Goal: Book appointment/travel/reservation

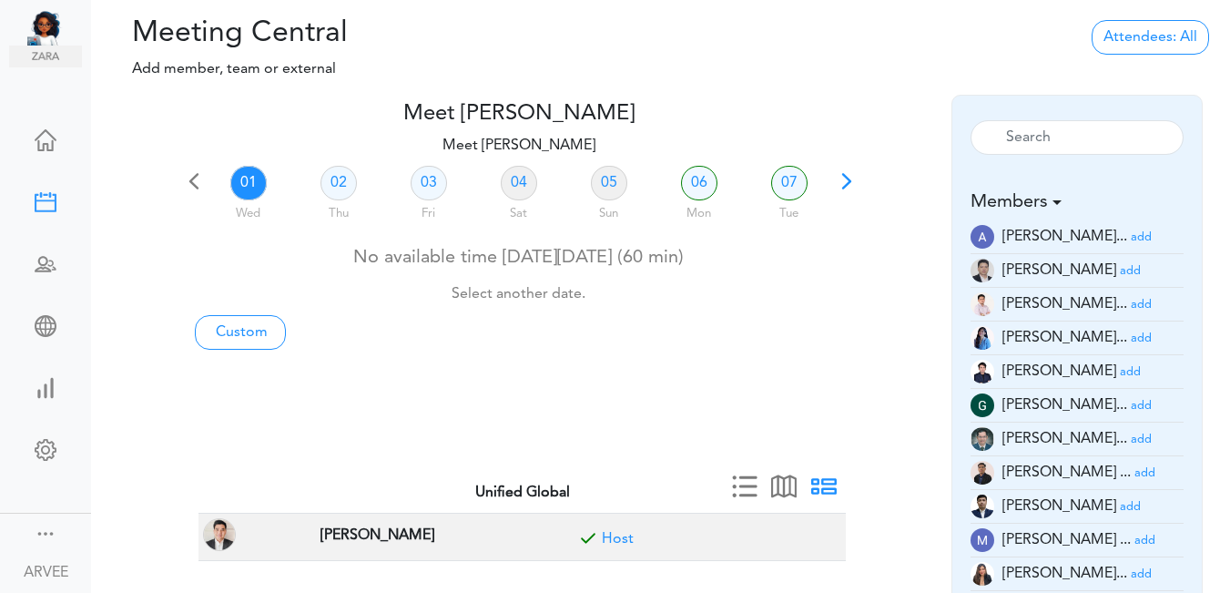
click at [844, 178] on span at bounding box center [846, 187] width 25 height 25
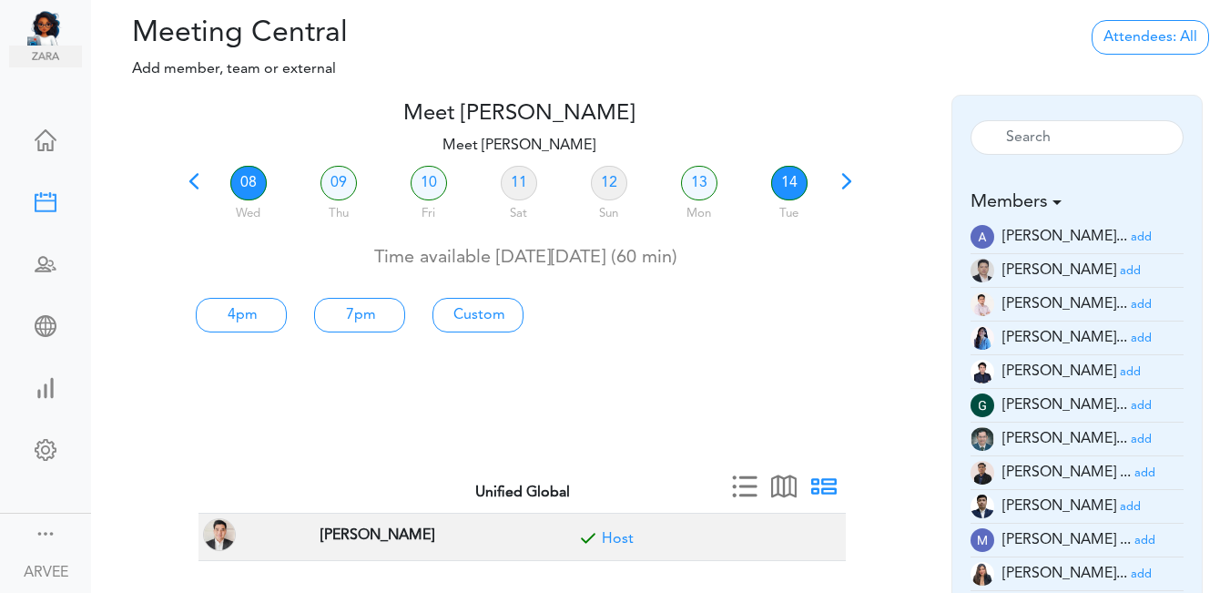
click at [791, 179] on link "14" at bounding box center [789, 183] width 36 height 35
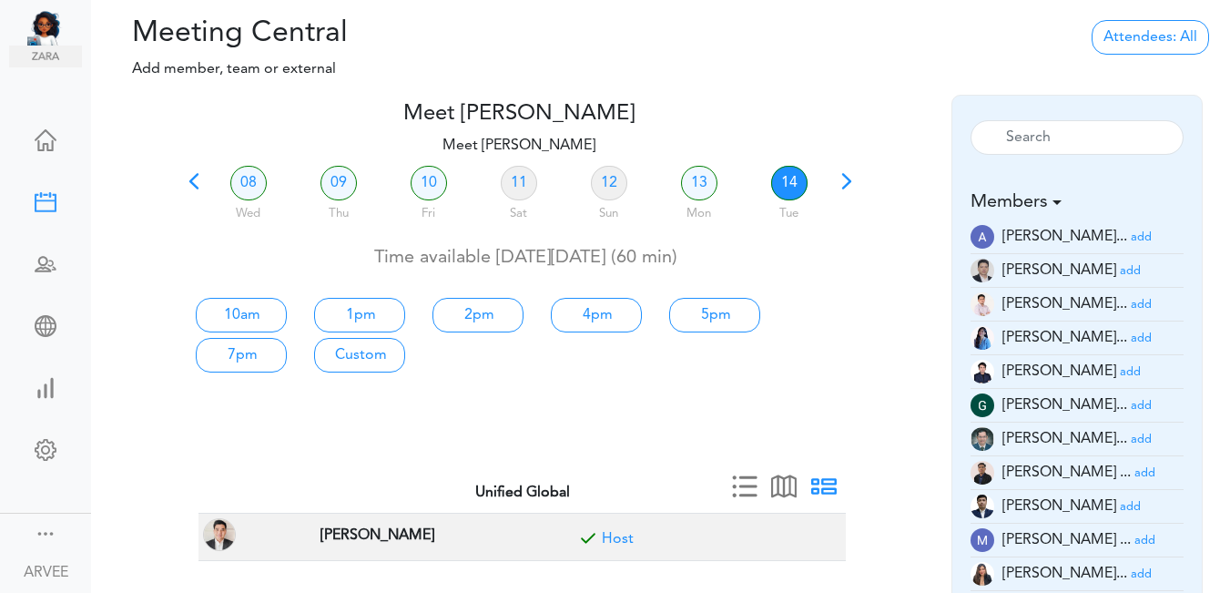
click at [791, 179] on link "14" at bounding box center [789, 183] width 36 height 35
click at [358, 308] on link "1pm" at bounding box center [359, 315] width 91 height 35
type input "Meet [PERSON_NAME]"
type input "[URL][DOMAIN_NAME][SECURITY_DATA]"
type input "[DATE]T13:00"
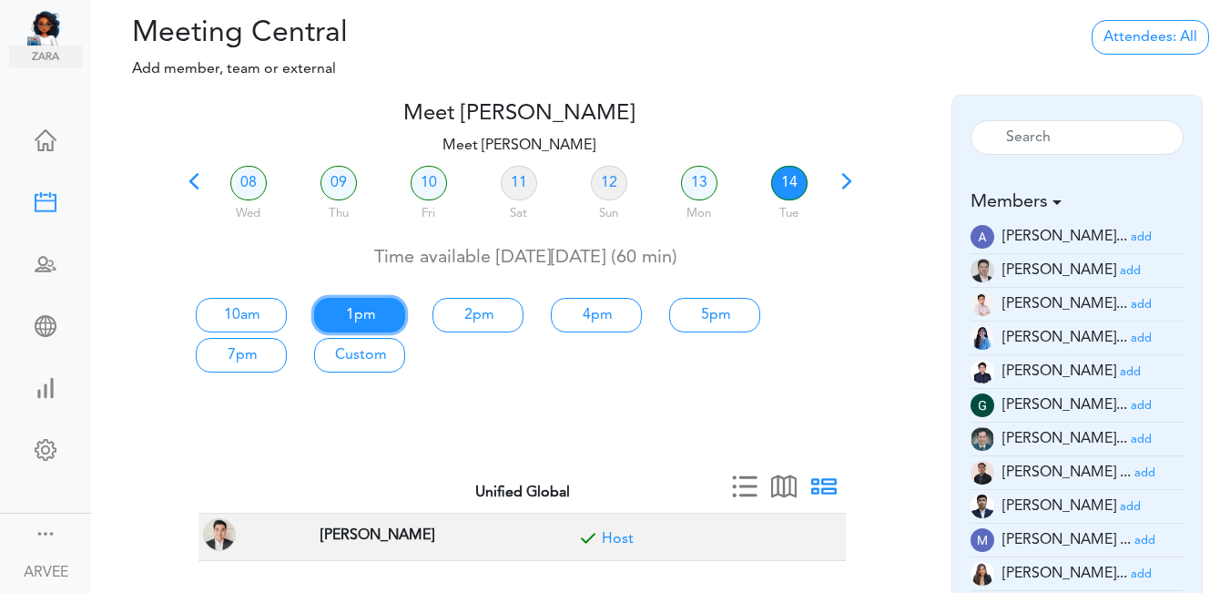
type input "[DATE]T14:00"
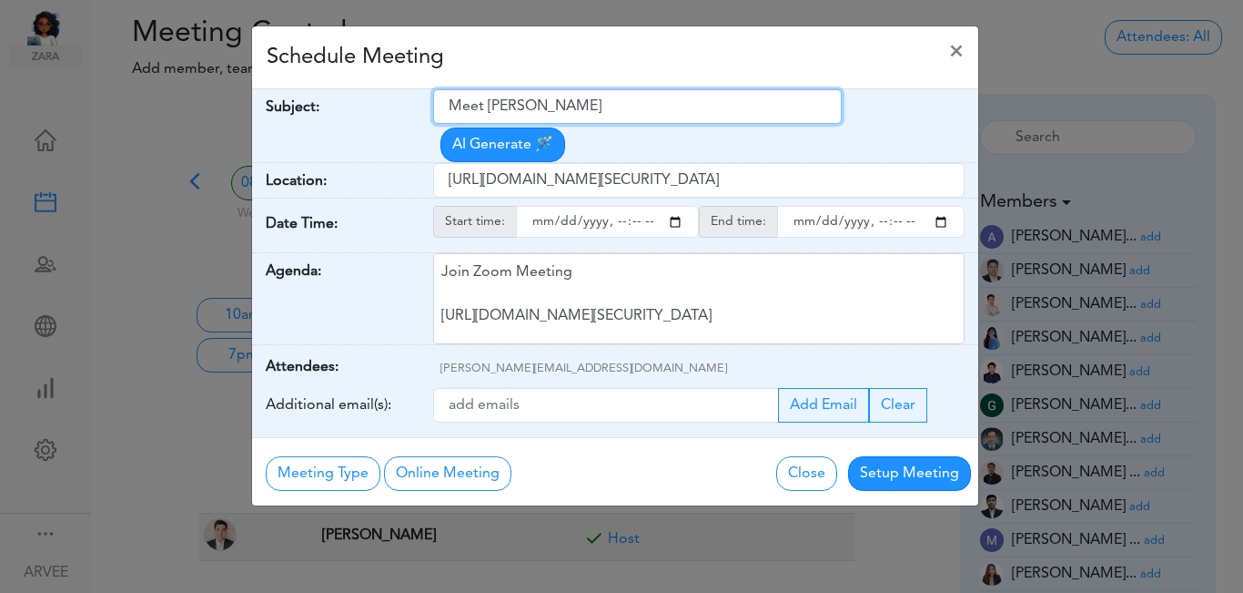
click at [450, 104] on input "Meet [PERSON_NAME]" at bounding box center [637, 106] width 409 height 35
drag, startPoint x: 450, startPoint y: 104, endPoint x: 604, endPoint y: 96, distance: 155.0
click at [604, 96] on input "Meet [PERSON_NAME]" at bounding box center [637, 106] width 409 height 35
type input "Paid Consultation : [PERSON_NAME]"
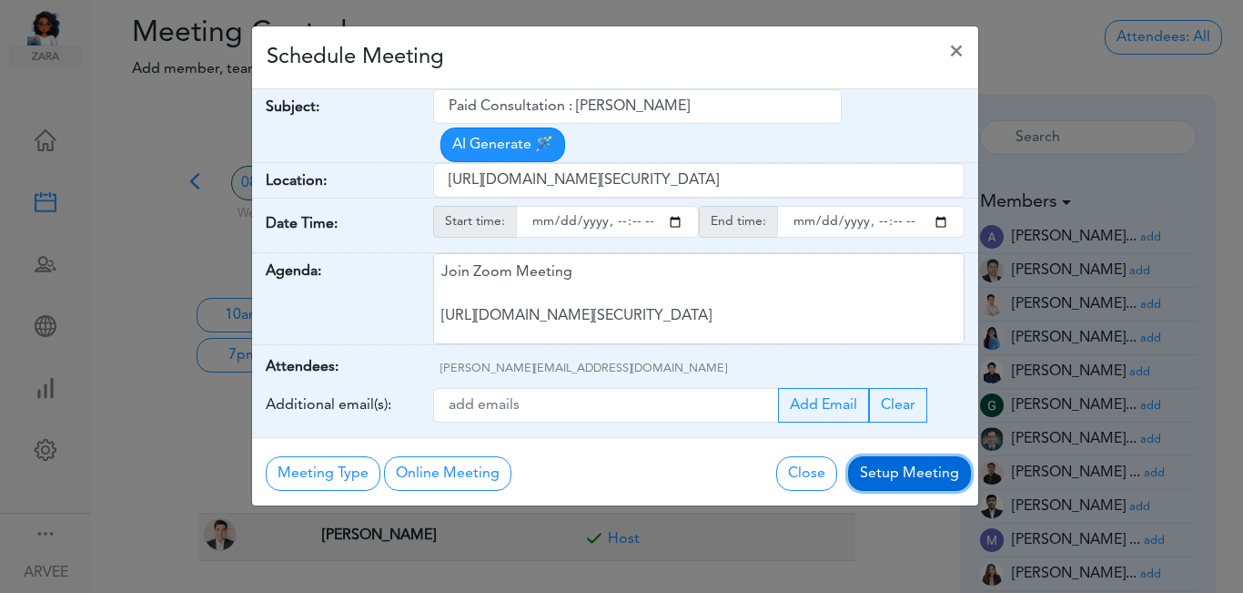
click at [899, 456] on button "Setup Meeting" at bounding box center [909, 473] width 123 height 35
click at [899, 437] on div "Meeting Type No Meeting Type Online Meeting Zoom Meeting Google Meeting Outlook…" at bounding box center [615, 471] width 726 height 68
